Goal: Transaction & Acquisition: Purchase product/service

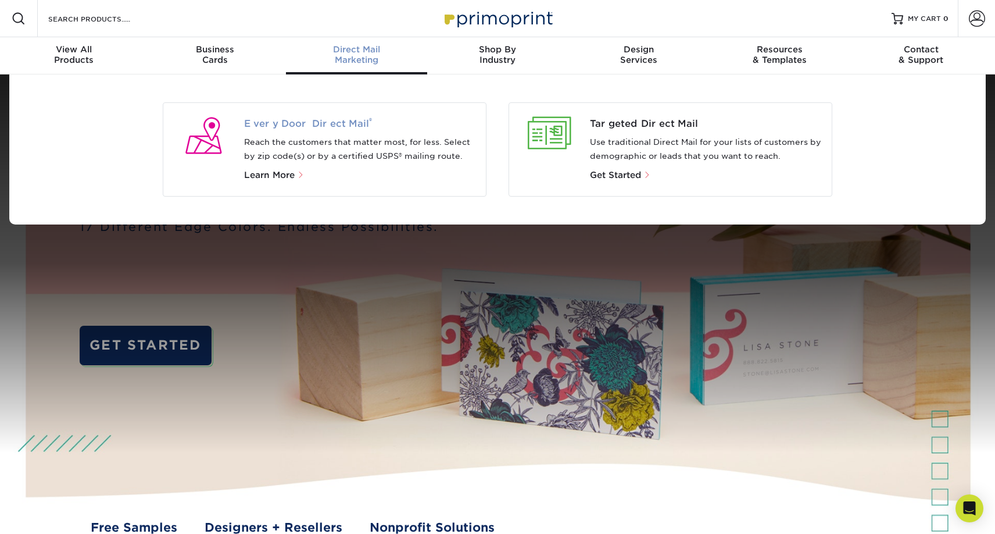
click at [308, 118] on span "Every Door Direct Mail ®" at bounding box center [360, 124] width 233 height 14
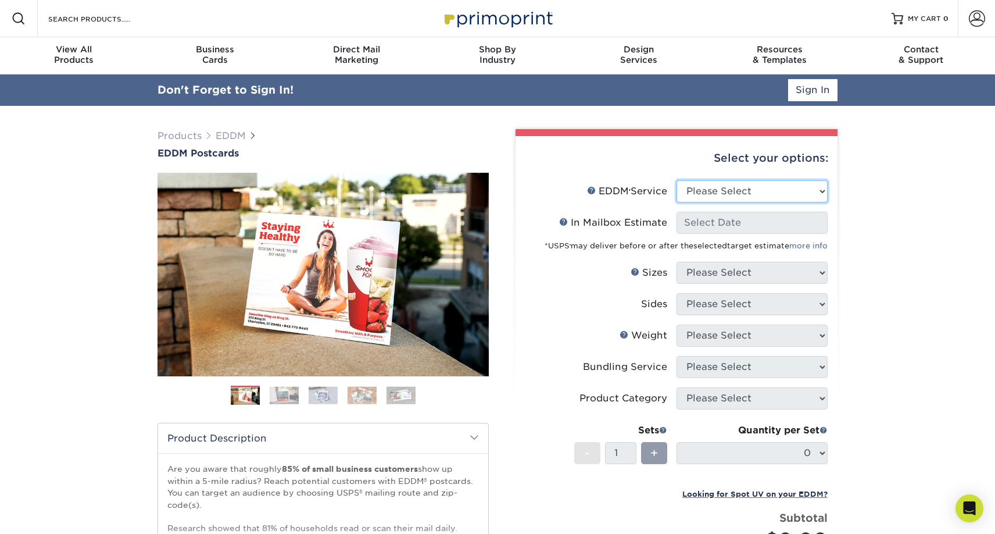
select select "full_service"
select select "-1"
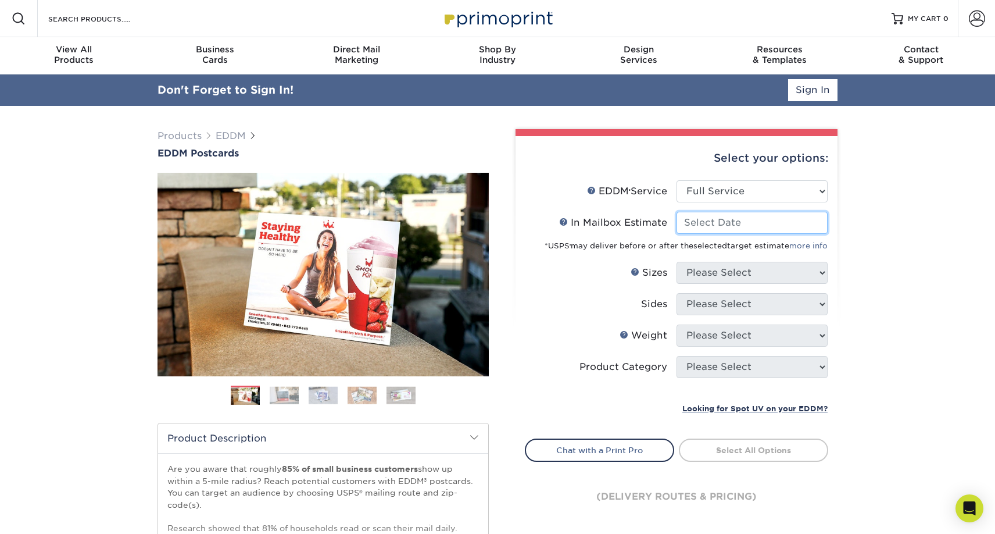
click at [710, 218] on input "In Mailbox Estimate Help In Mailbox Estimate" at bounding box center [752, 223] width 151 height 22
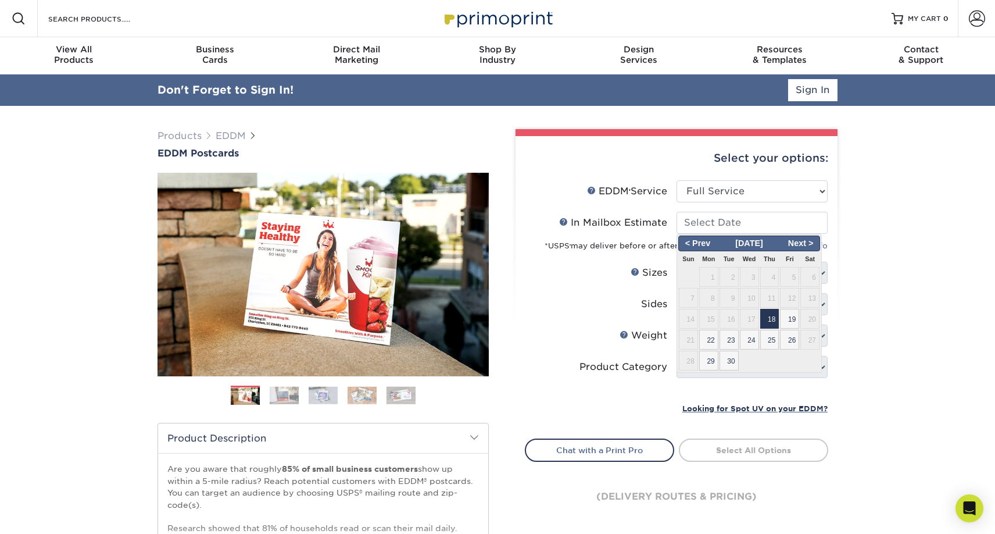
click at [774, 319] on span "18" at bounding box center [769, 319] width 19 height 20
type input "2025-09-18"
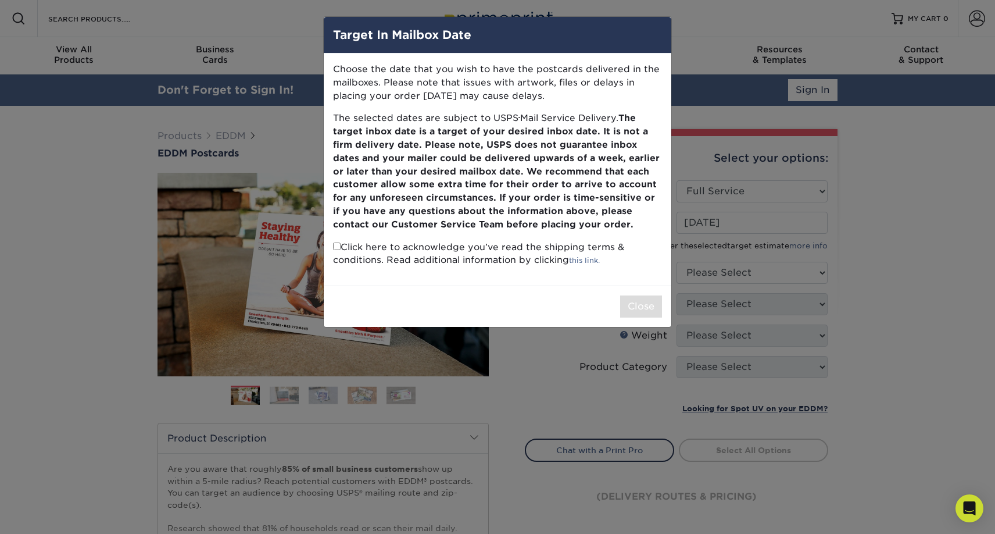
click at [337, 246] on p "Click here to acknowledge you’ve read the shipping terms & conditions. Read add…" at bounding box center [497, 254] width 329 height 27
click at [337, 242] on input "checkbox" at bounding box center [337, 246] width 8 height 8
checkbox input "true"
click at [654, 296] on button "Close" at bounding box center [641, 306] width 42 height 22
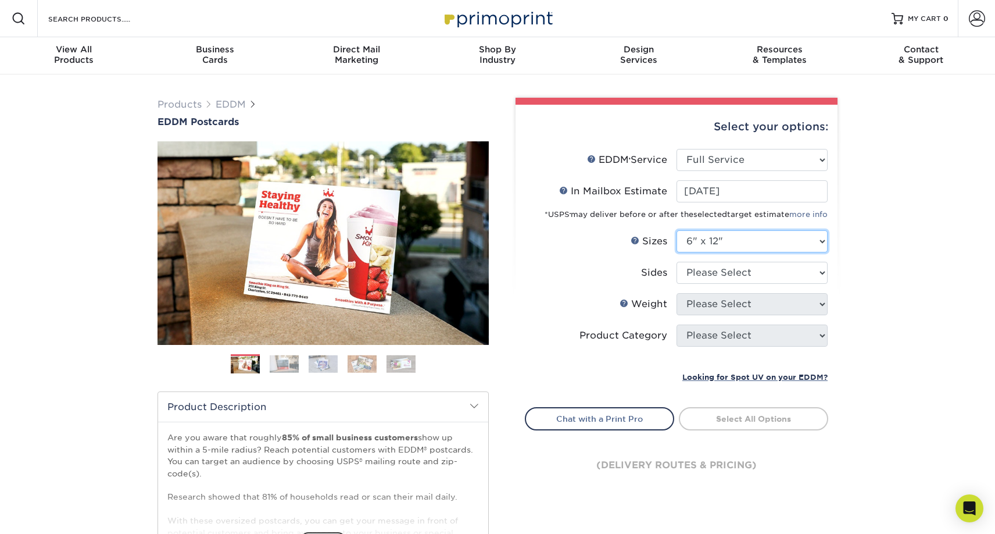
select select "7.00x8.50"
select select "13abbda7-1d64-4f25-8bb2-c179b224825d"
select select "16PT"
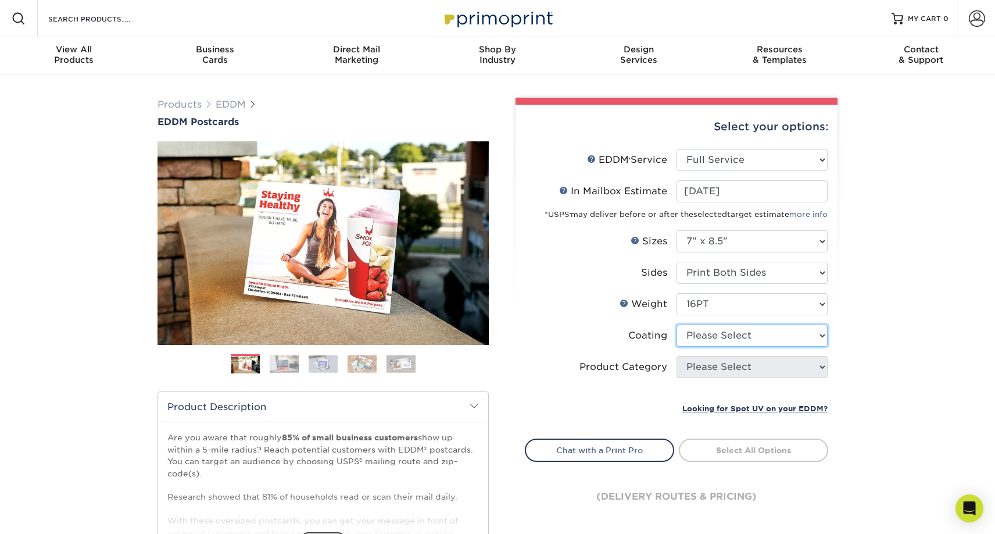
select select "121bb7b5-3b4d-429f-bd8d-bbf80e953313"
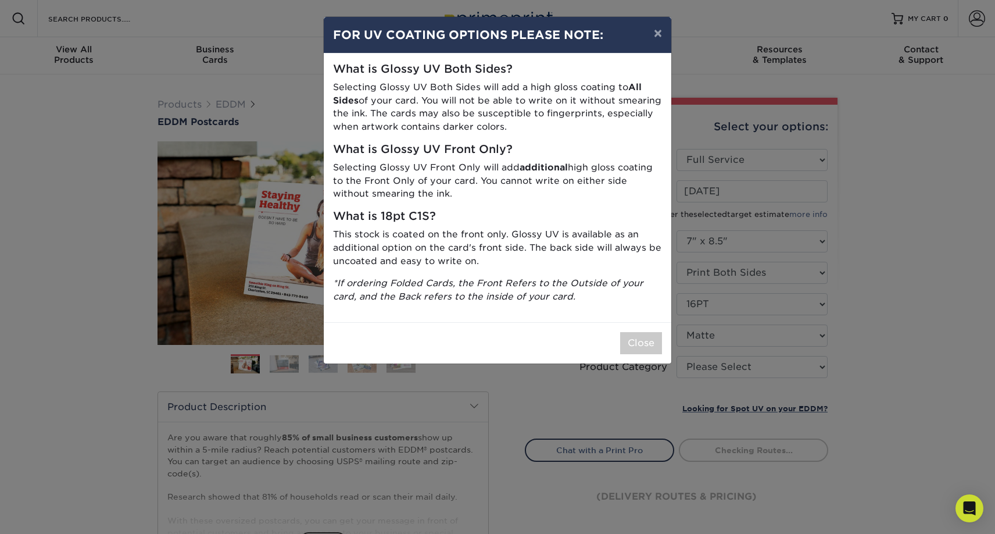
click at [668, 359] on div "× FOR UV COATING OPTIONS PLEASE NOTE: What is Glossy UV Both Sides? Selecting G…" at bounding box center [497, 267] width 995 height 534
click at [647, 352] on div "Close" at bounding box center [498, 342] width 348 height 41
click at [645, 336] on button "Close" at bounding box center [641, 343] width 42 height 22
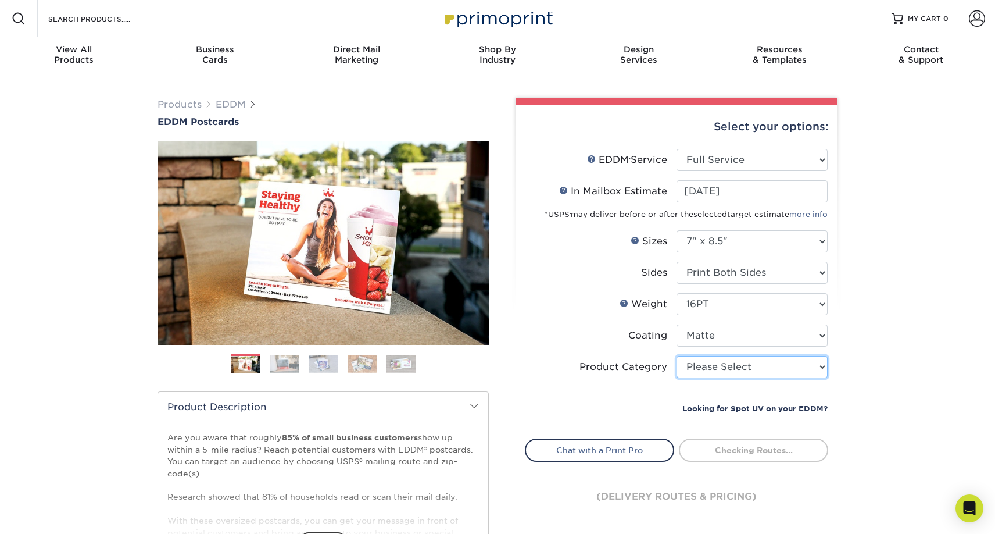
select select "9b7272e0-d6c8-4c3c-8e97-d3a1bcdab858"
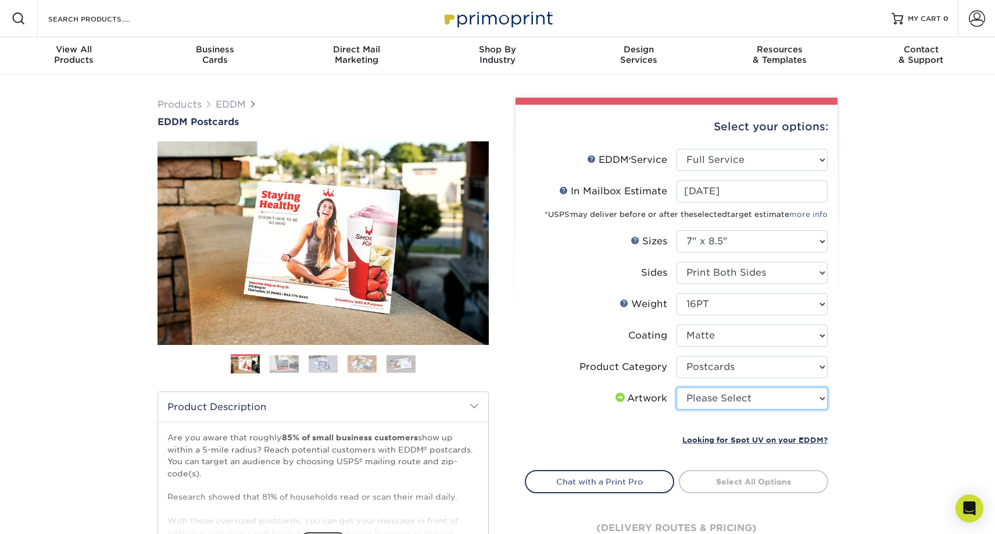
select select "upload"
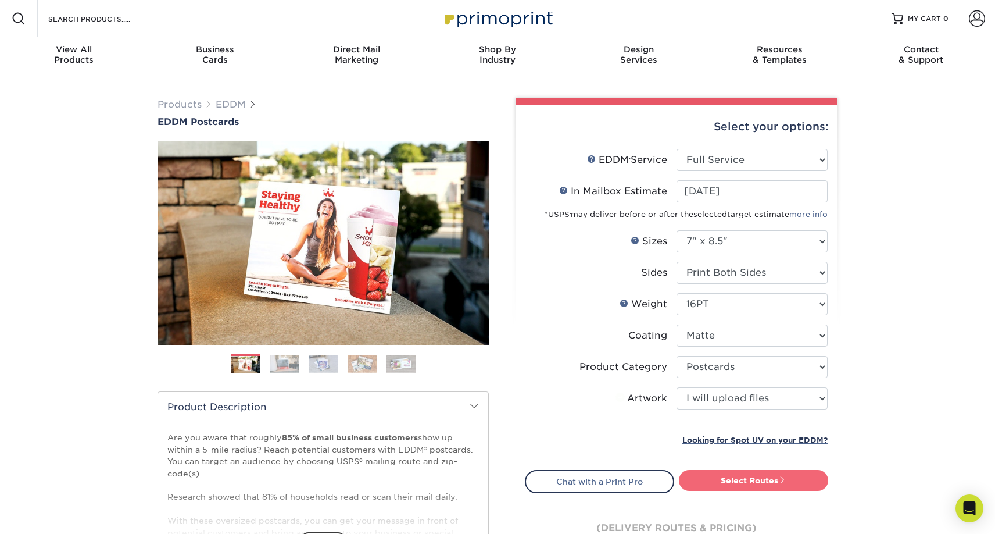
click at [743, 474] on link "Select Routes" at bounding box center [753, 480] width 149 height 21
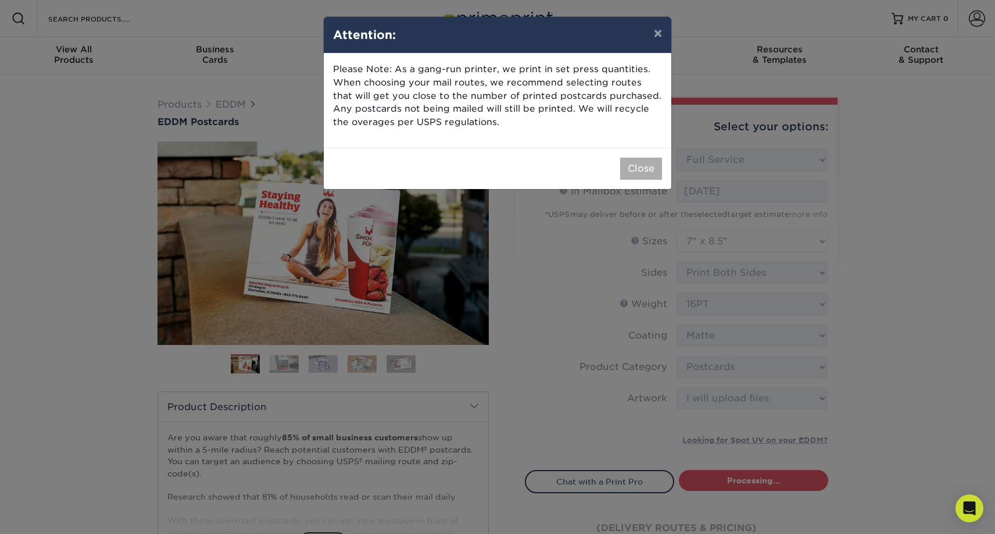
click at [649, 163] on button "Close" at bounding box center [641, 169] width 42 height 22
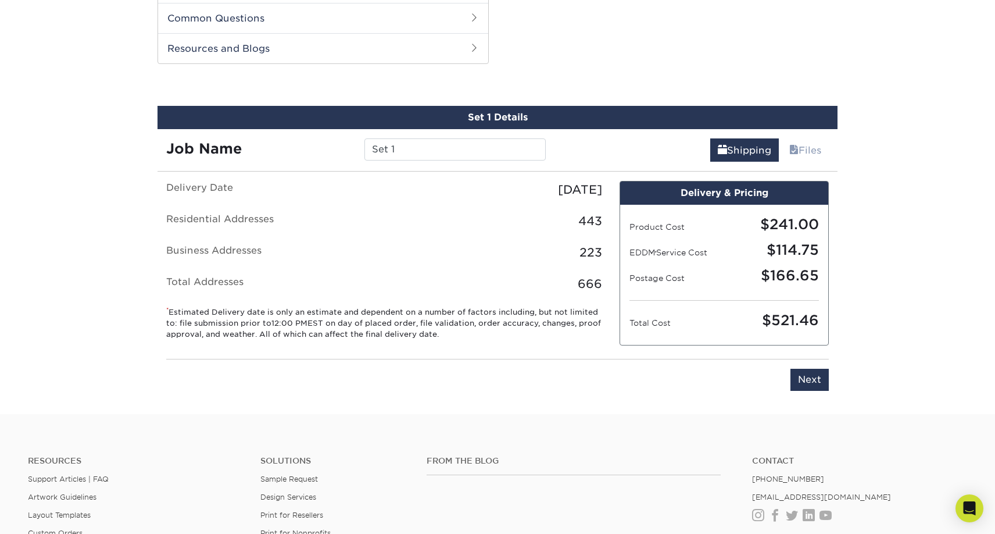
scroll to position [591, 0]
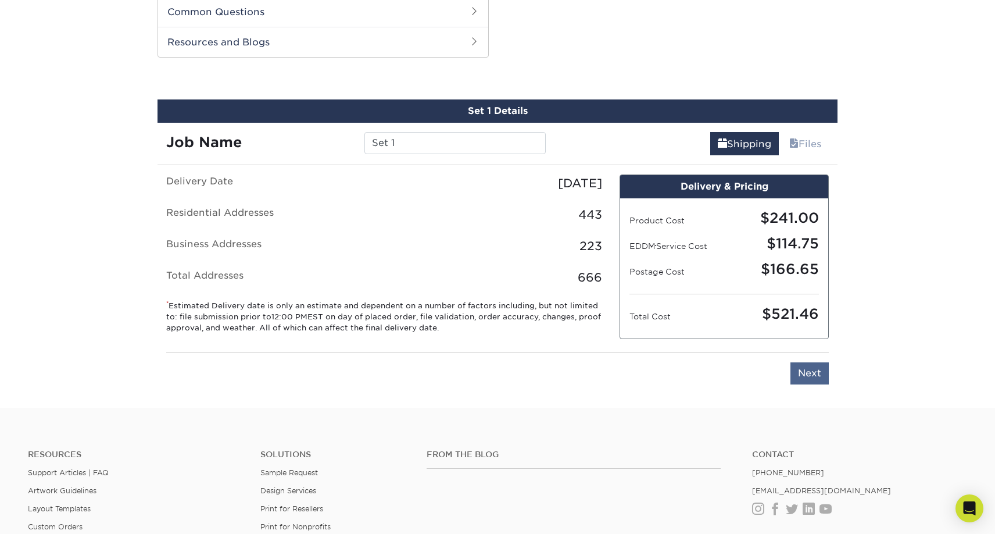
click at [824, 363] on input "Next" at bounding box center [810, 373] width 38 height 22
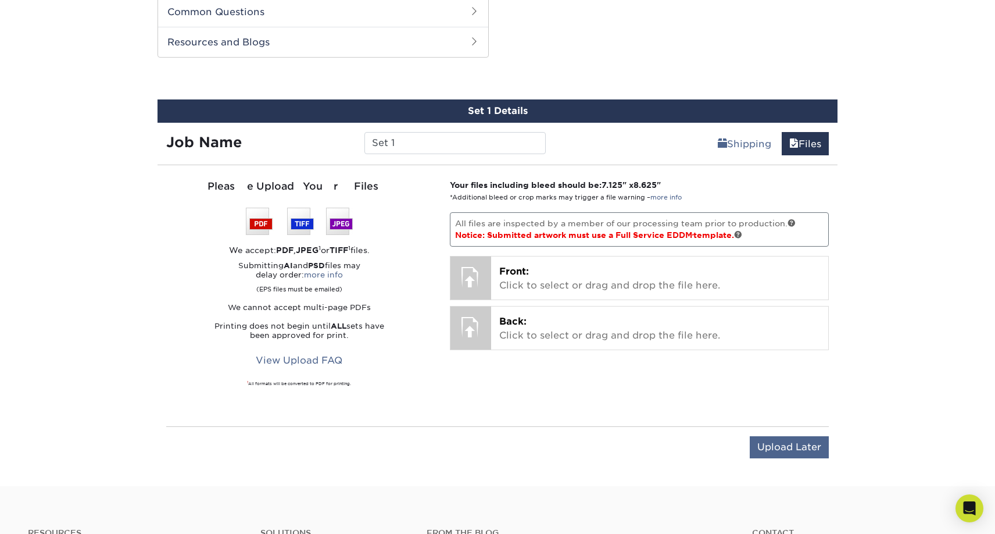
click at [785, 444] on input "Upload Later" at bounding box center [789, 447] width 79 height 22
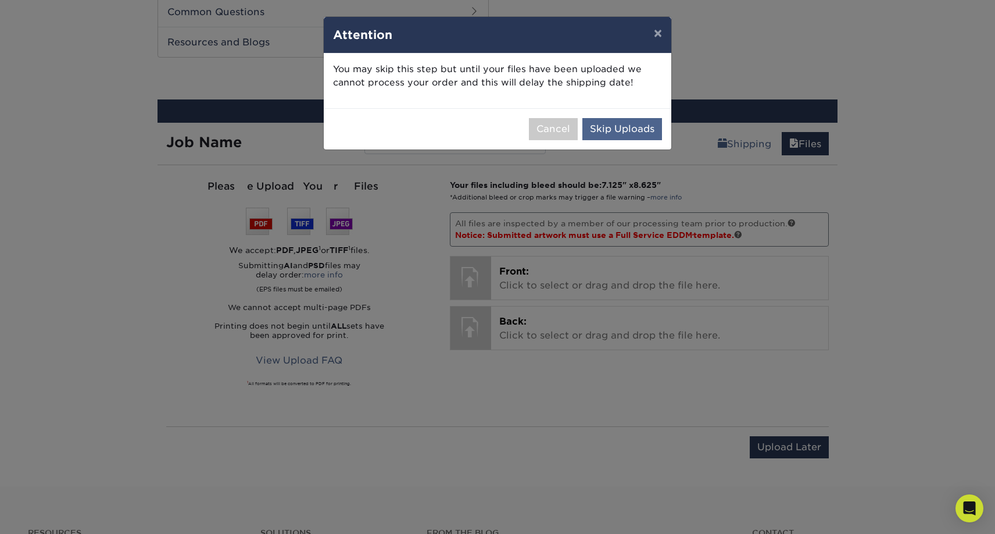
click at [625, 126] on button "Skip Uploads" at bounding box center [623, 129] width 80 height 22
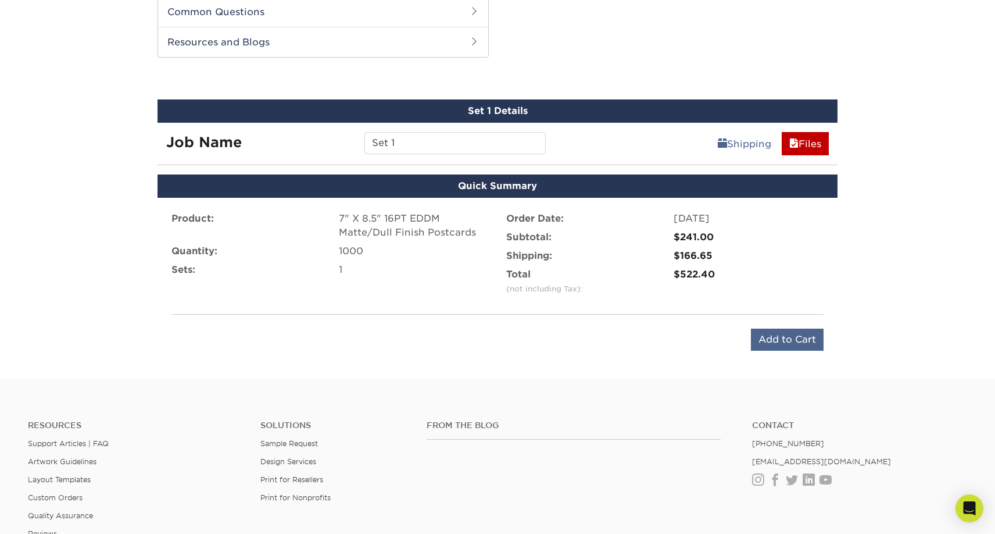
click at [790, 338] on input "Add to Cart" at bounding box center [787, 339] width 73 height 22
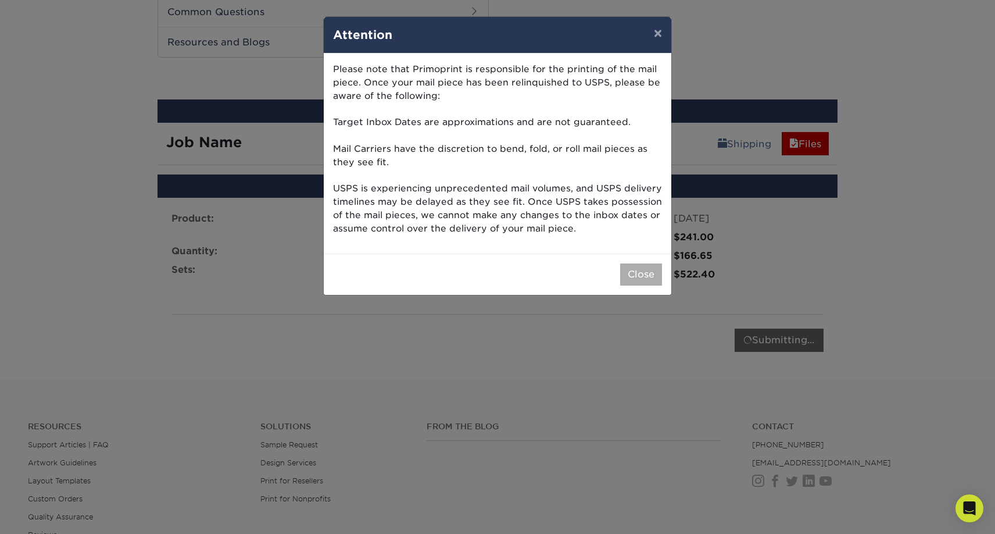
click at [643, 263] on button "Close" at bounding box center [641, 274] width 42 height 22
